Goal: Information Seeking & Learning: Learn about a topic

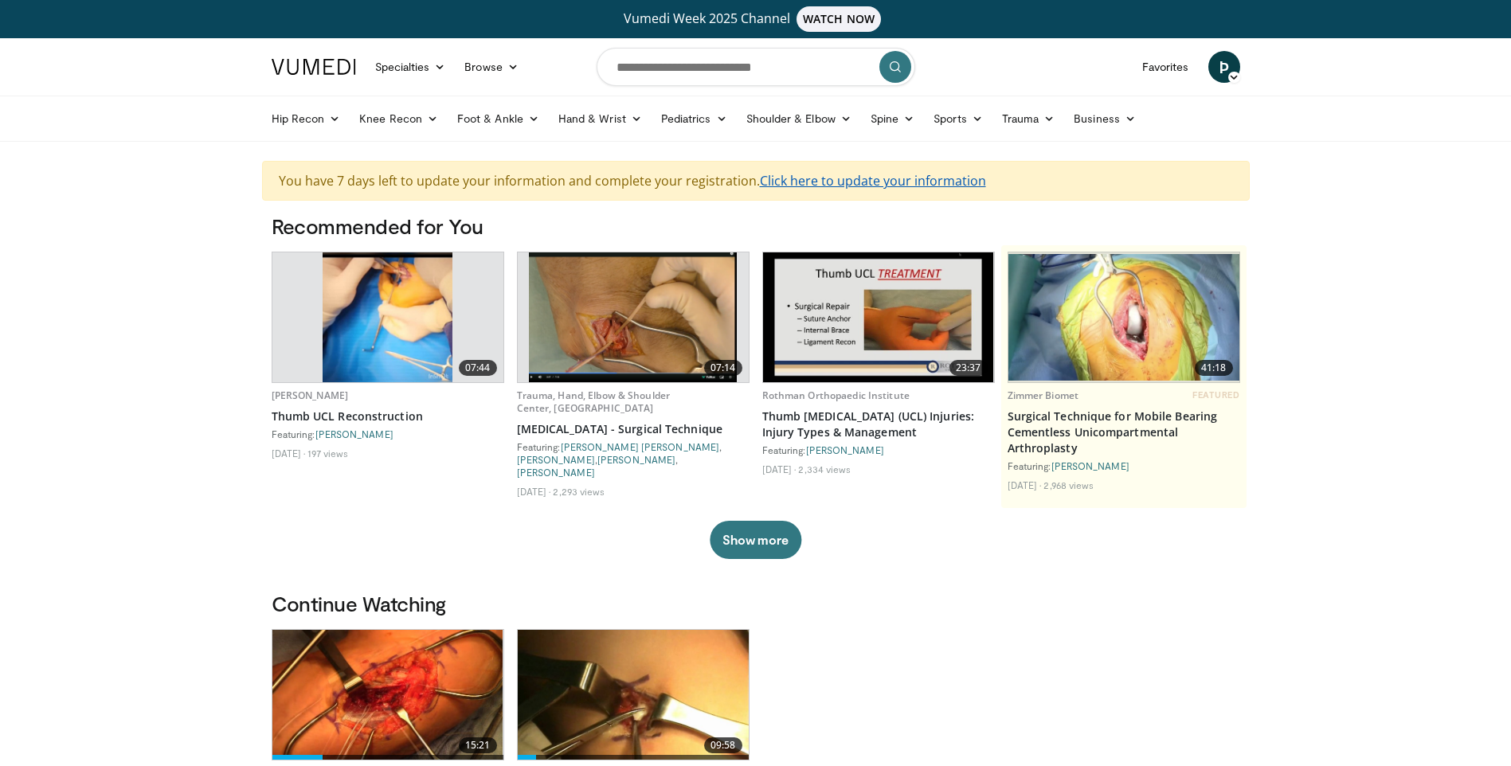
click at [796, 174] on link "Click here to update your information" at bounding box center [873, 181] width 226 height 18
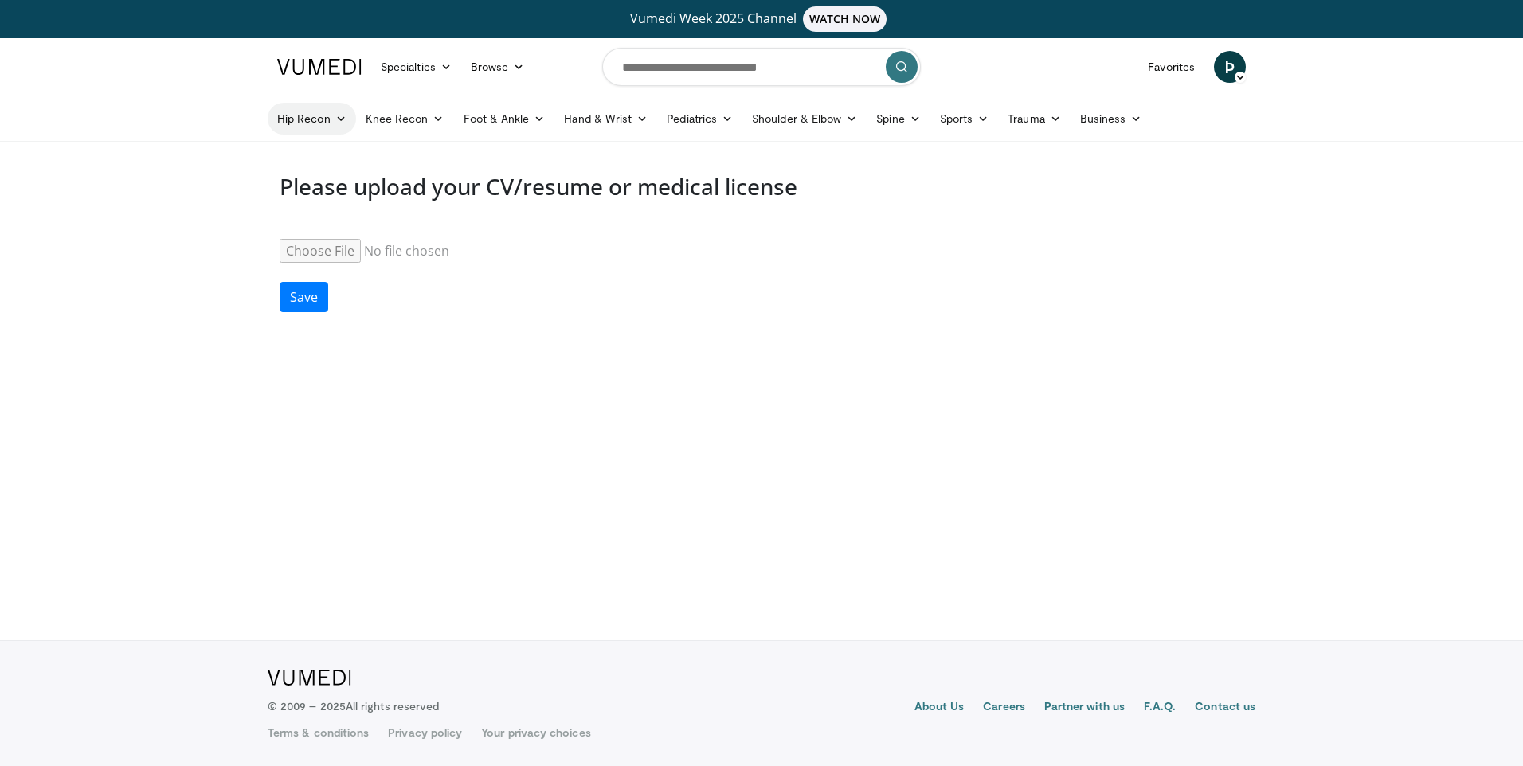
click at [346, 121] on icon at bounding box center [340, 118] width 11 height 11
click at [390, 164] on link "Hip Arthroplasty" at bounding box center [363, 155] width 190 height 25
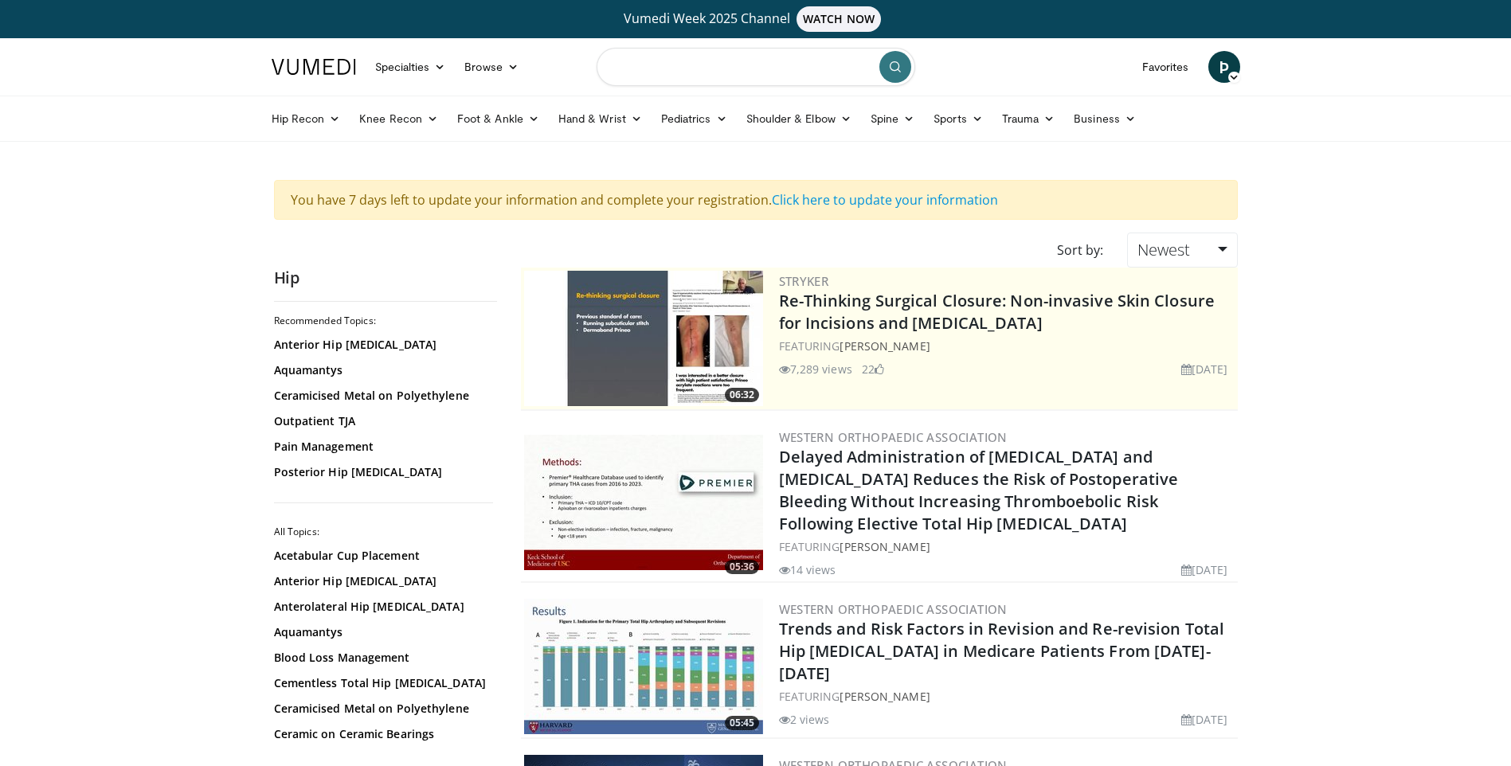
click at [697, 49] on input "Search topics, interventions" at bounding box center [756, 67] width 319 height 38
click at [567, 49] on nav "Specialties Adult & Family Medicine Allergy, Asthma, Immunology Anesthesiology …" at bounding box center [756, 66] width 988 height 57
click at [325, 62] on img at bounding box center [314, 67] width 84 height 16
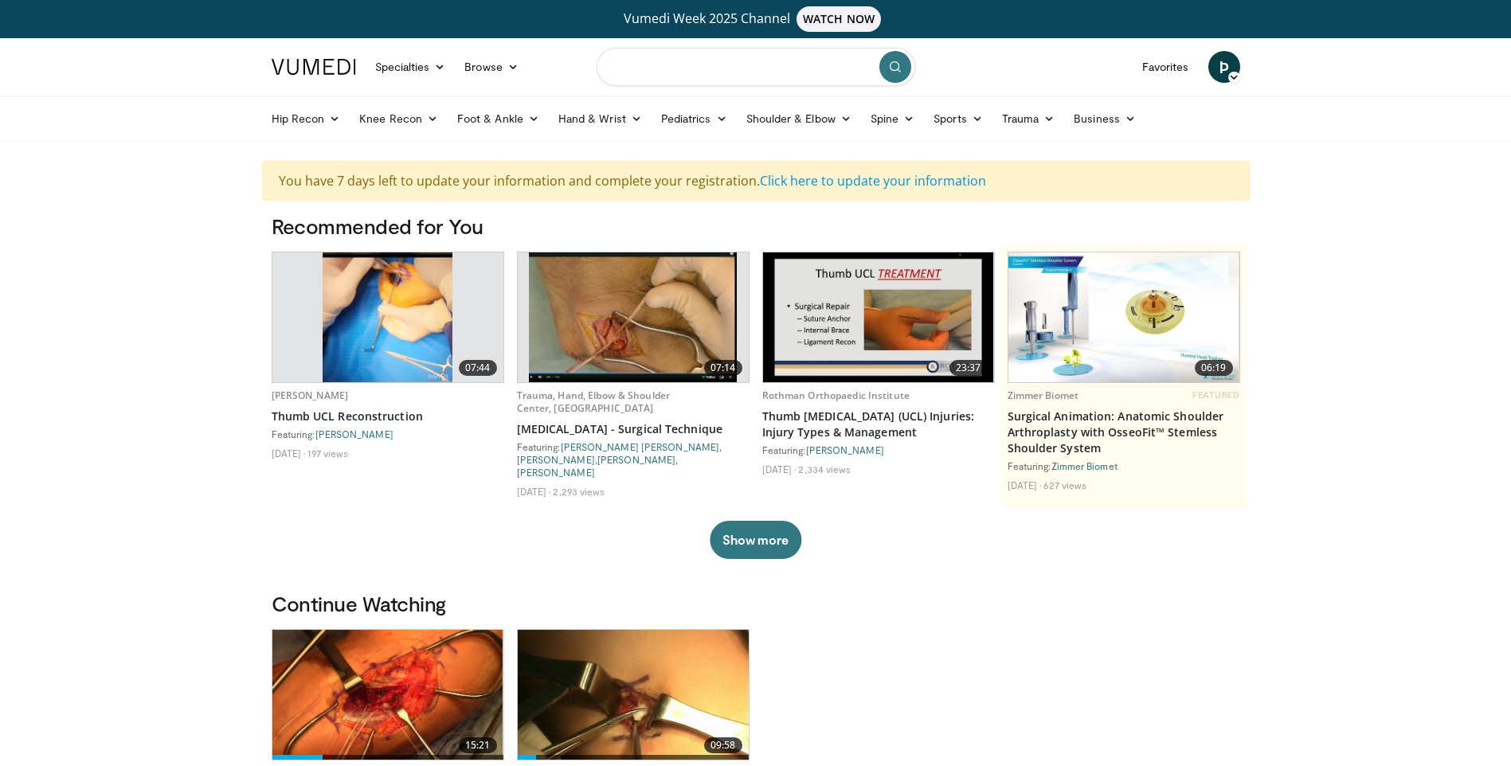
click at [675, 49] on input "Search topics, interventions" at bounding box center [756, 67] width 319 height 38
type input "**********"
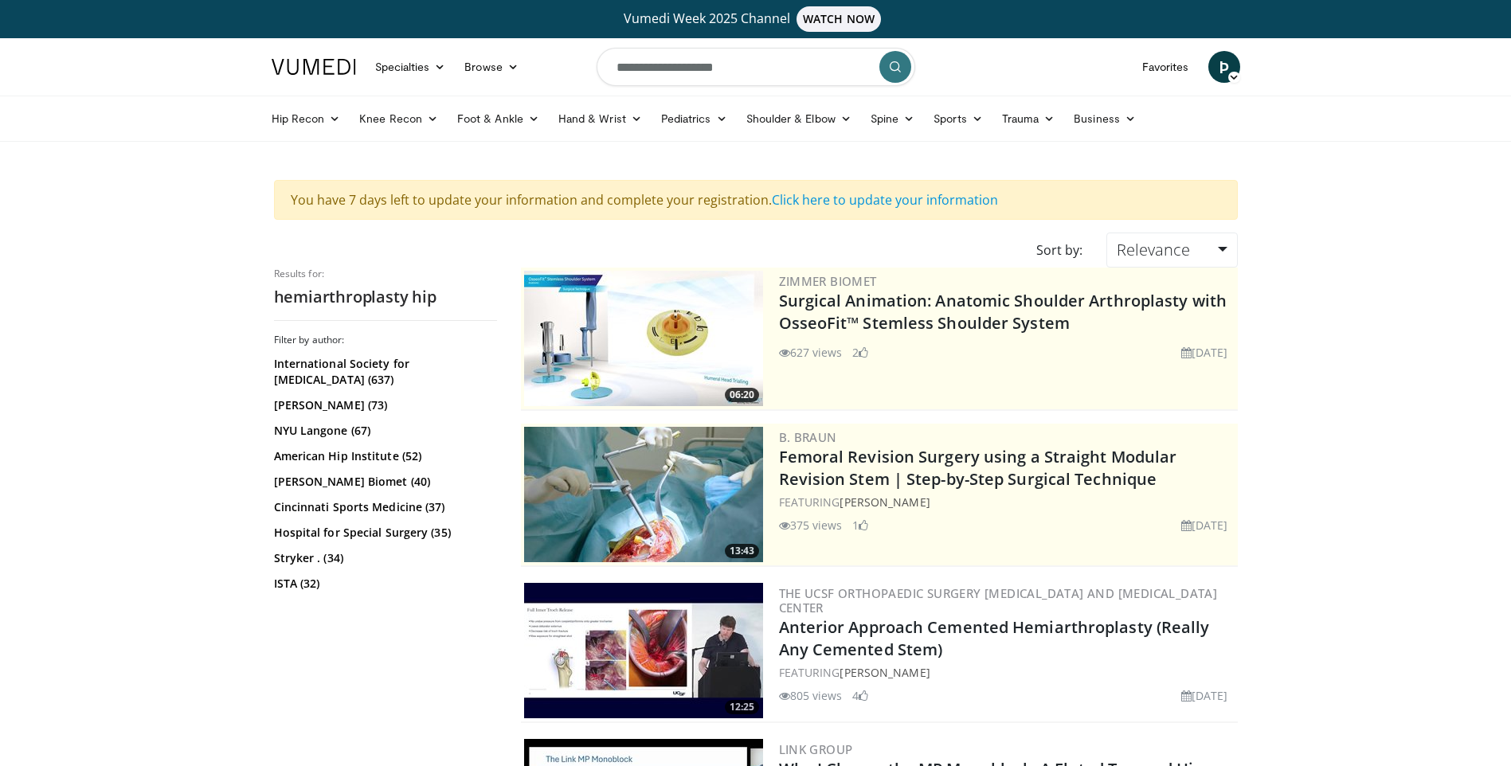
click at [775, 53] on input "**********" at bounding box center [756, 67] width 319 height 38
type input "**********"
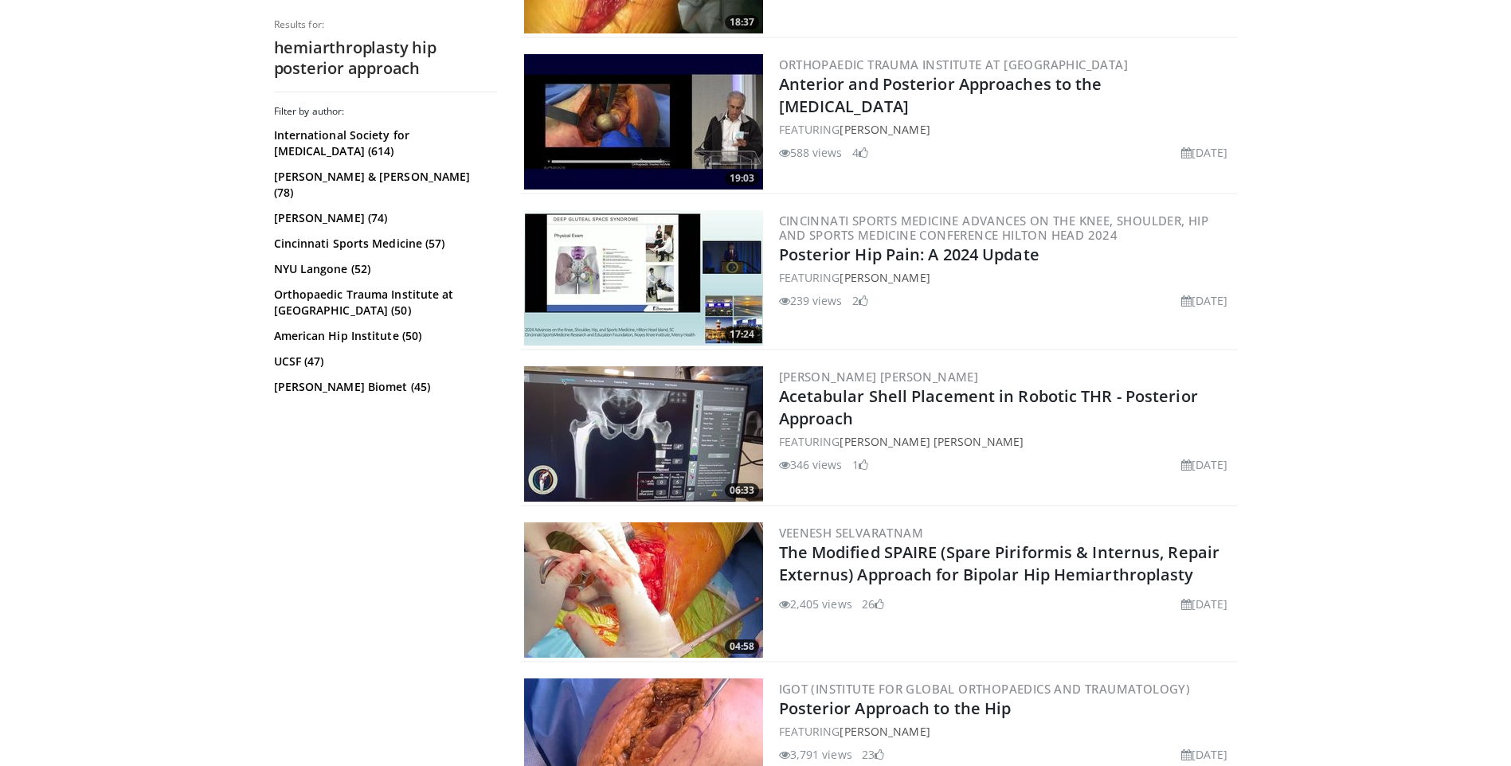
scroll to position [1195, 0]
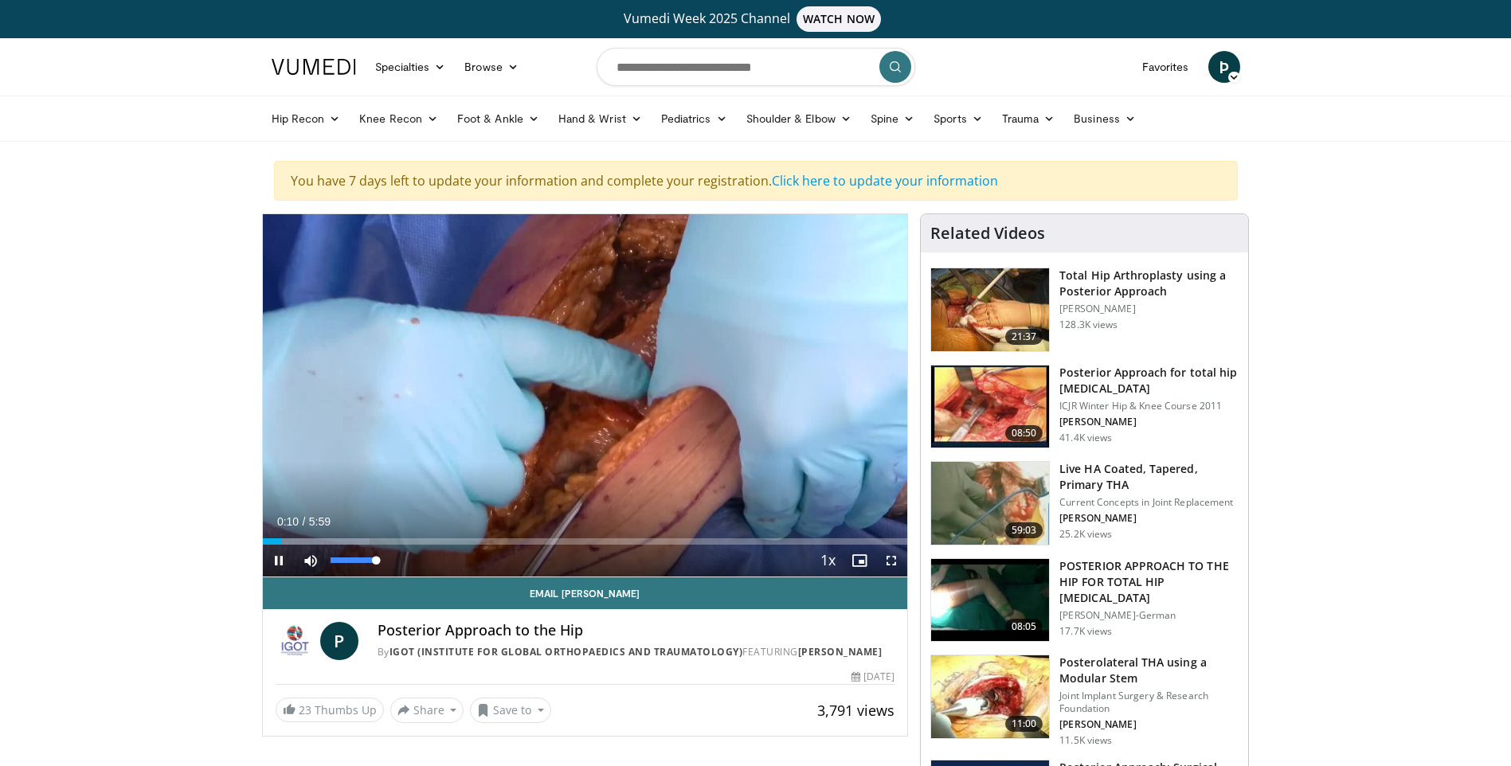
drag, startPoint x: 373, startPoint y: 562, endPoint x: 420, endPoint y: 560, distance: 47.0
click at [416, 560] on div "Current Time 0:10 / Duration 5:59 Pause Skip Backward Skip Forward Mute 100% Lo…" at bounding box center [585, 561] width 645 height 32
click at [280, 561] on span "Video Player" at bounding box center [279, 561] width 32 height 32
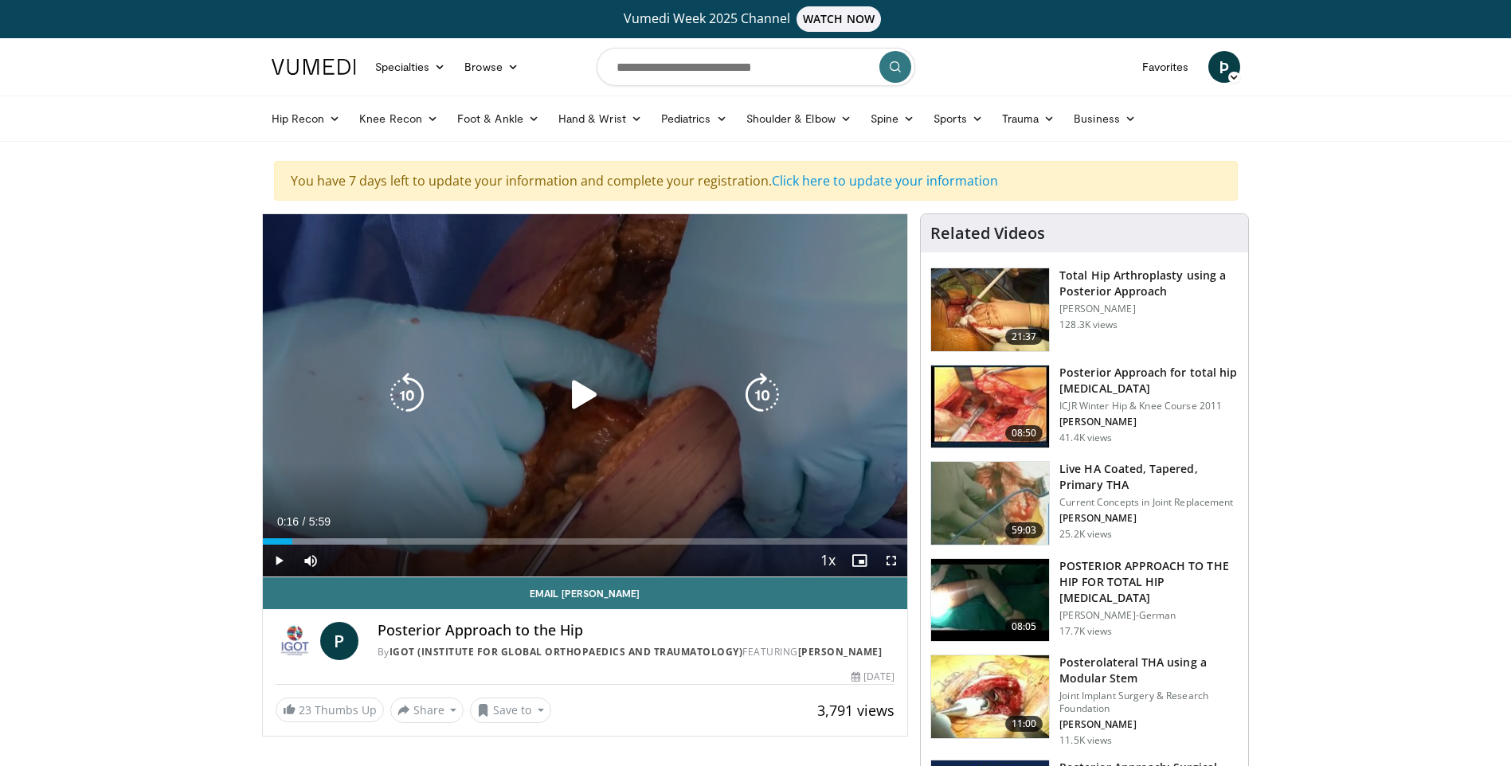
click at [589, 390] on icon "Video Player" at bounding box center [584, 395] width 45 height 45
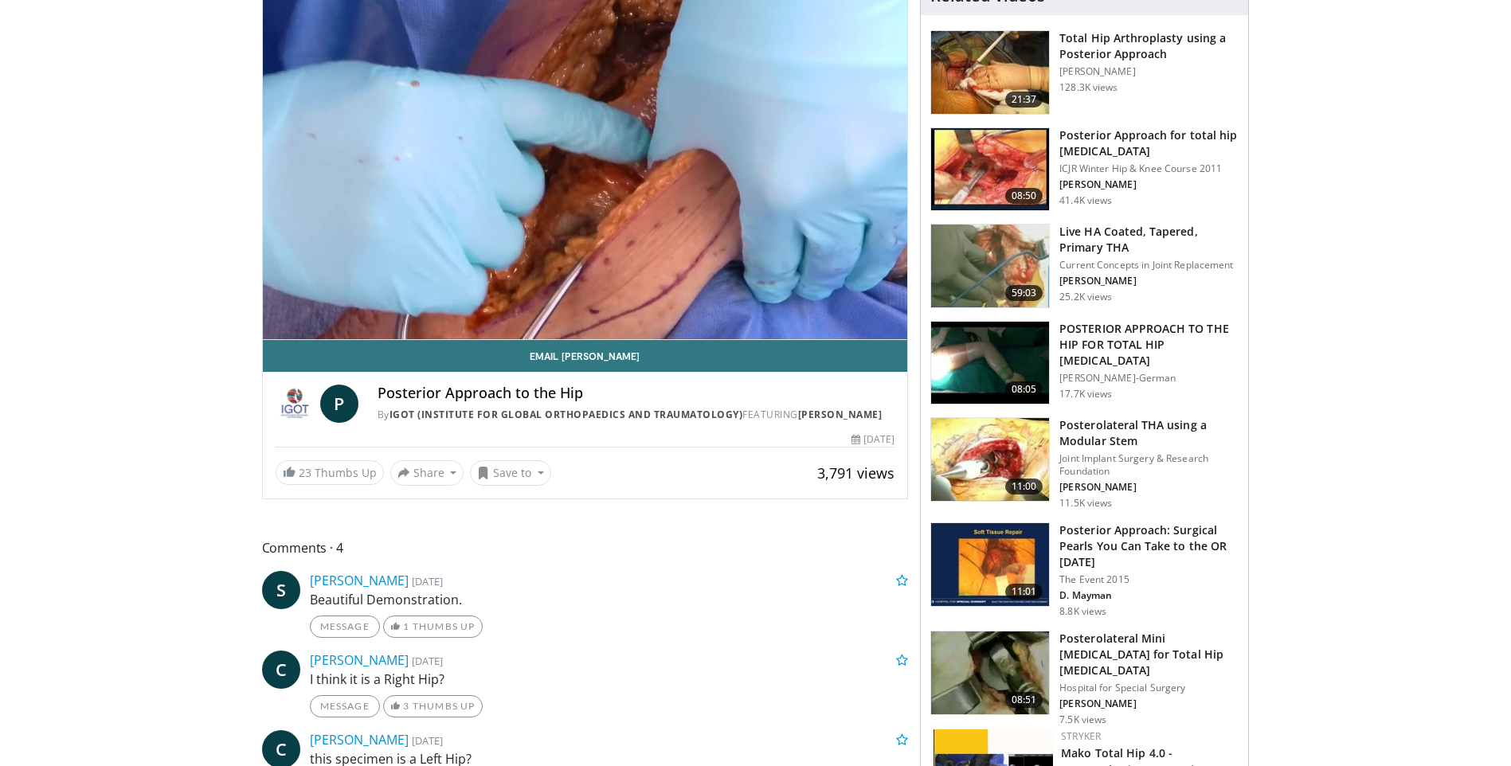
scroll to position [239, 0]
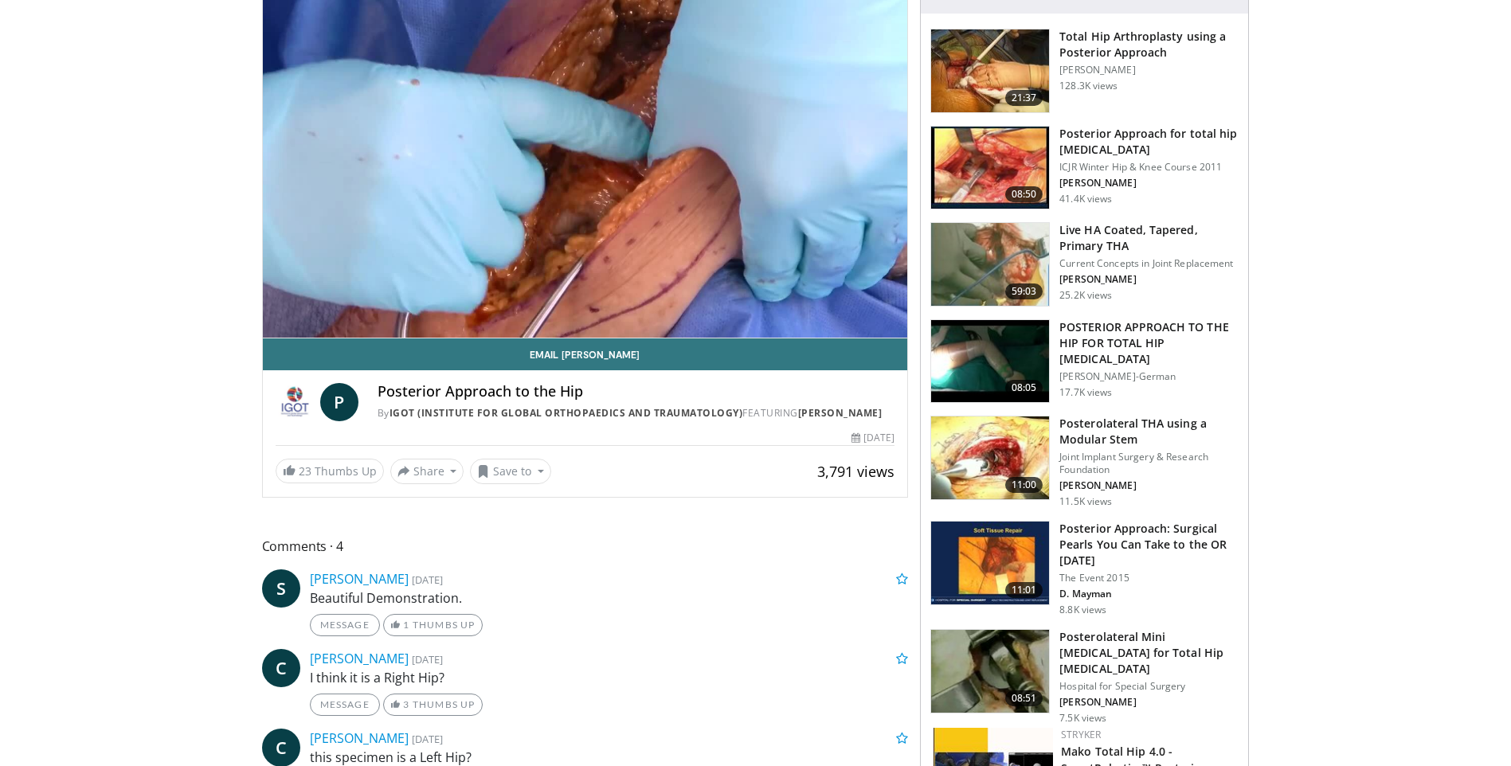
click at [1184, 541] on h3 "Posterior Approach: Surgical Pearls You Can Take to the OR [DATE]" at bounding box center [1148, 545] width 179 height 48
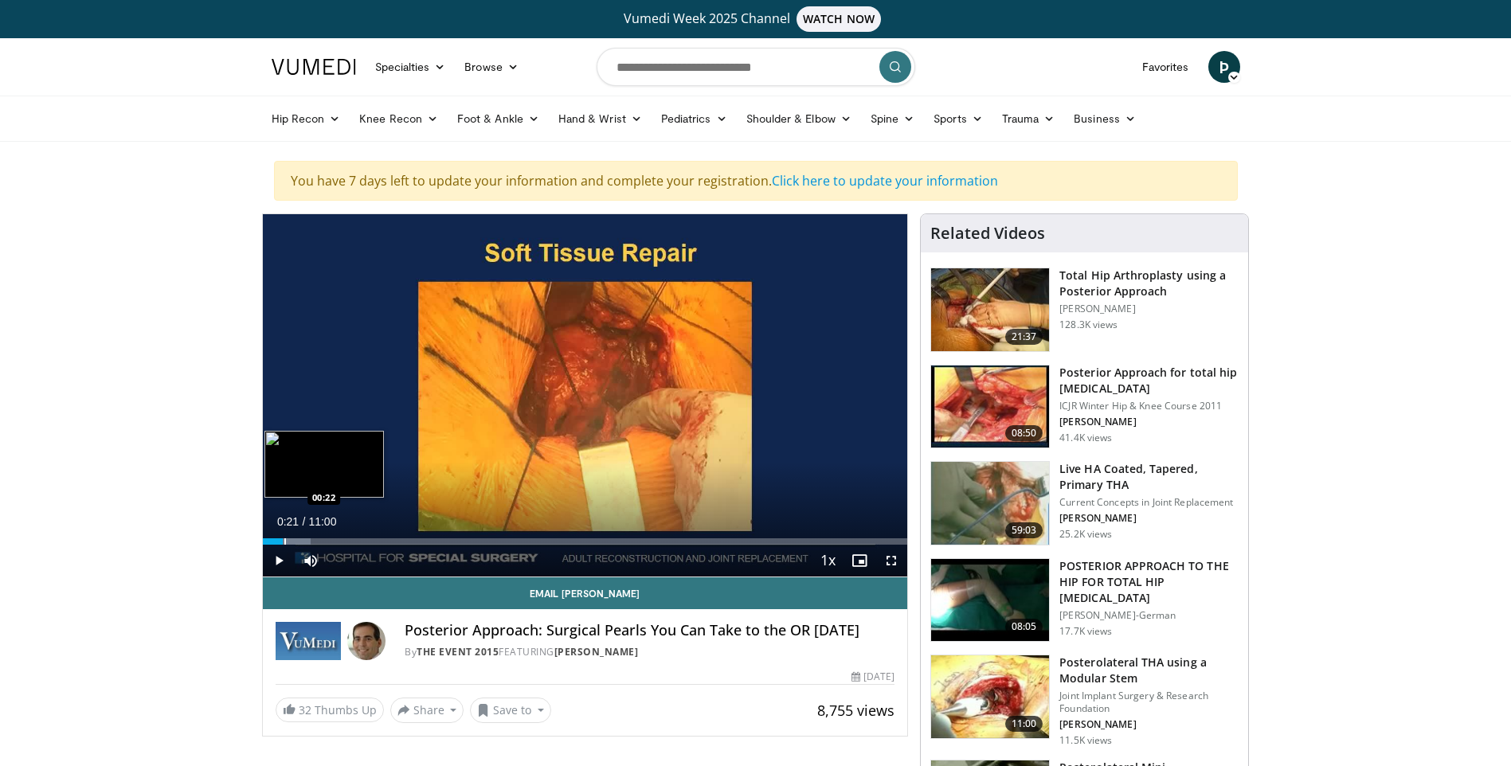
click at [284, 538] on div "Progress Bar" at bounding box center [285, 541] width 2 height 6
click at [300, 542] on div "Progress Bar" at bounding box center [300, 541] width 2 height 6
click at [313, 543] on div "Progress Bar" at bounding box center [312, 541] width 2 height 6
click at [347, 542] on div "Progress Bar" at bounding box center [348, 541] width 2 height 6
click at [370, 543] on div "Progress Bar" at bounding box center [371, 541] width 2 height 6
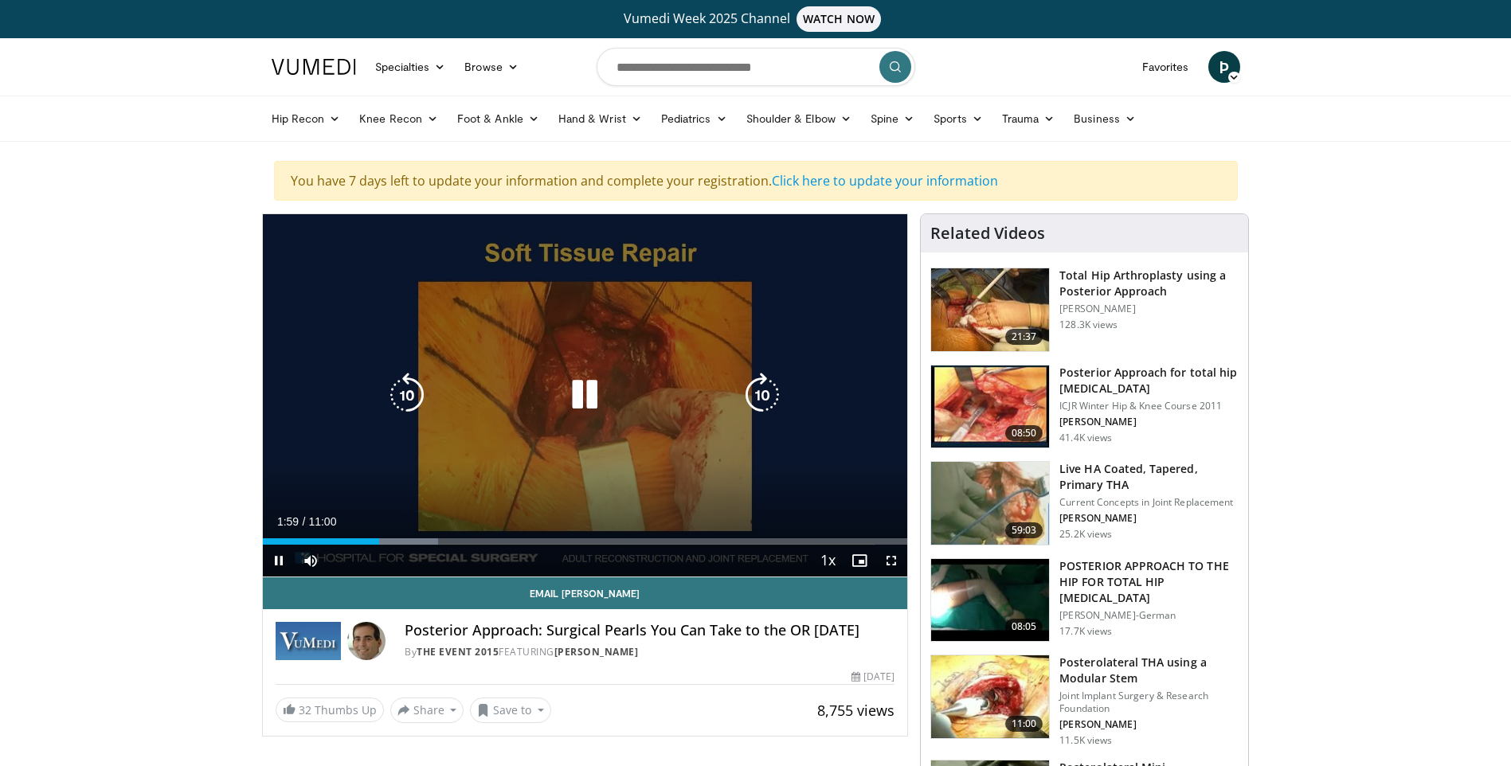
click at [585, 395] on icon "Video Player" at bounding box center [584, 395] width 45 height 45
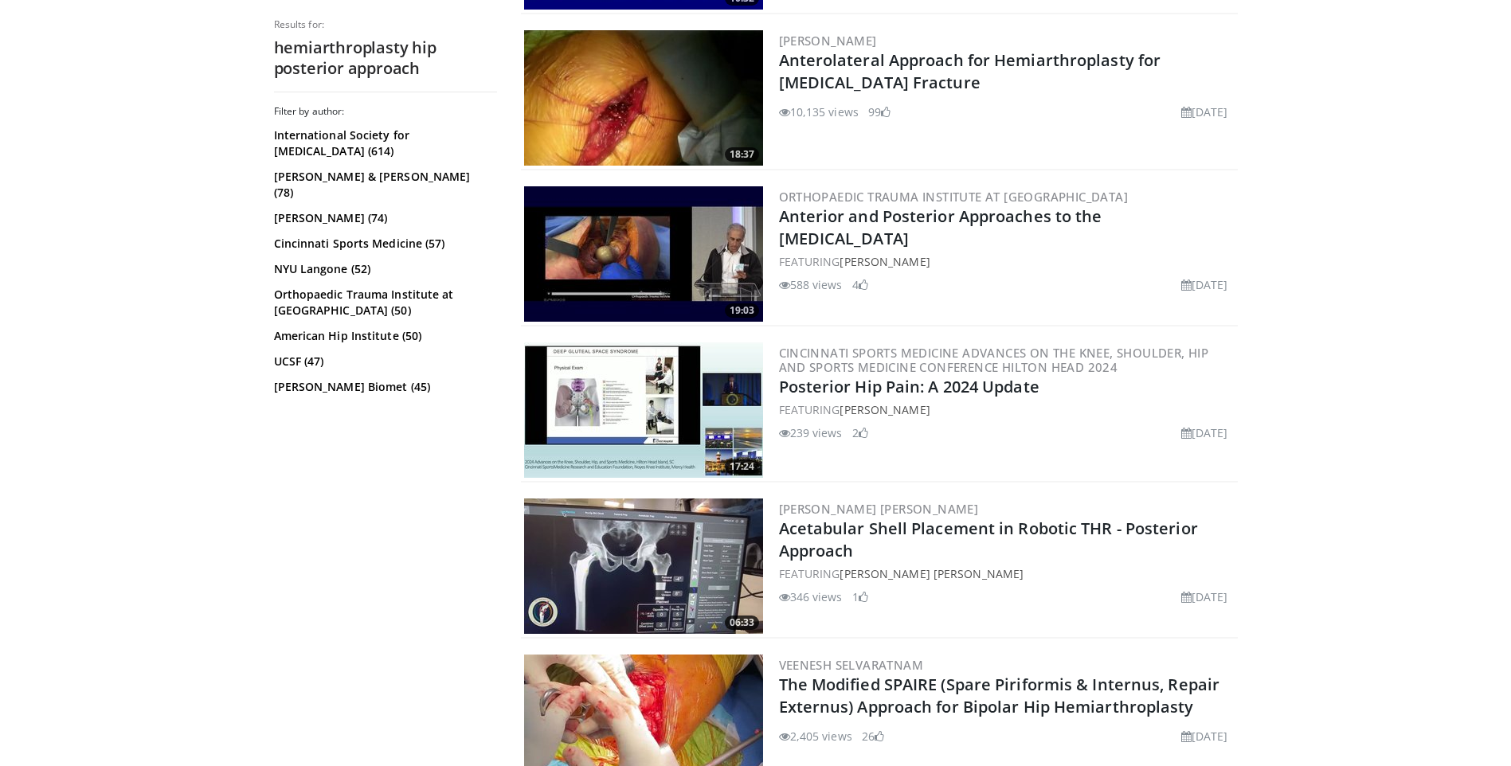
scroll to position [876, 0]
